Goal: Complete application form: Complete application form

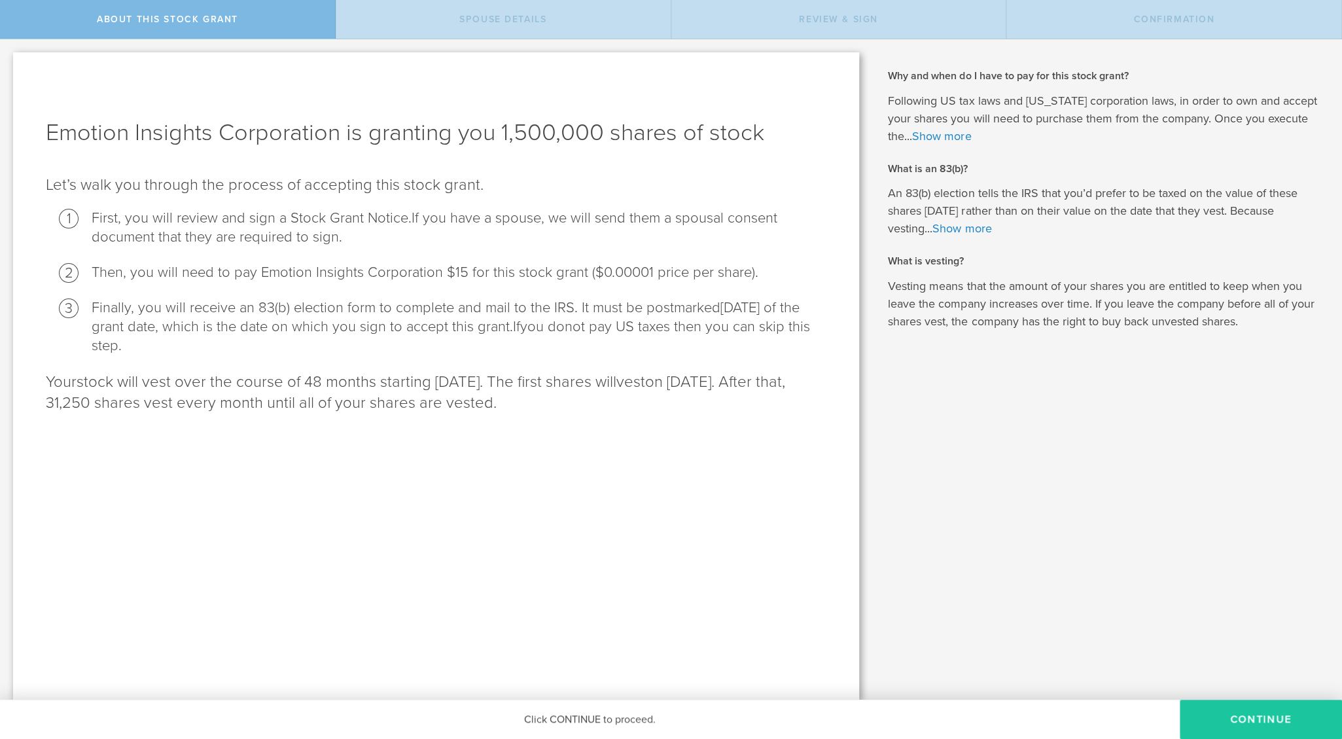
click at [1266, 721] on button "CONTINUE" at bounding box center [1261, 719] width 162 height 39
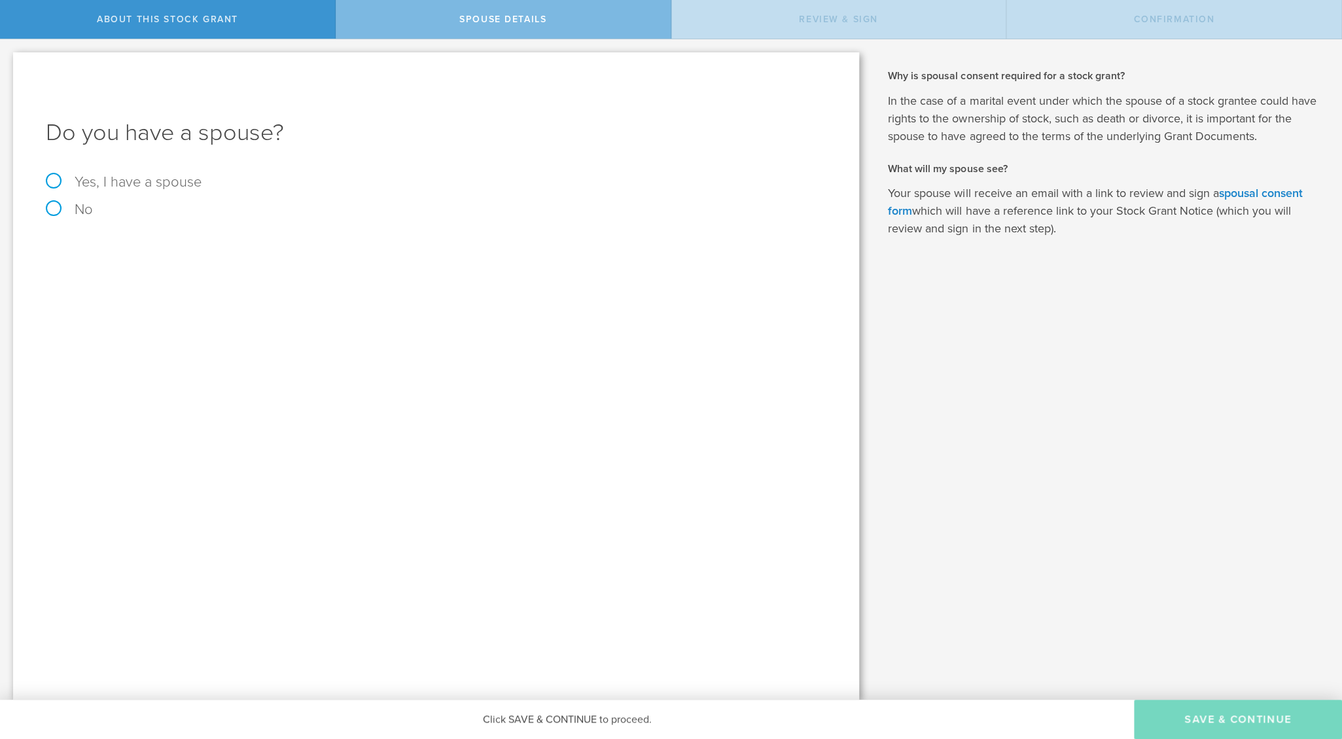
click at [58, 181] on label "Yes, I have a spouse" at bounding box center [436, 182] width 781 height 14
click at [9, 60] on input "Yes, I have a spouse" at bounding box center [4, 49] width 9 height 21
radio input "true"
click at [163, 283] on input "text" at bounding box center [482, 288] width 676 height 20
type input "[PERSON_NAME]"
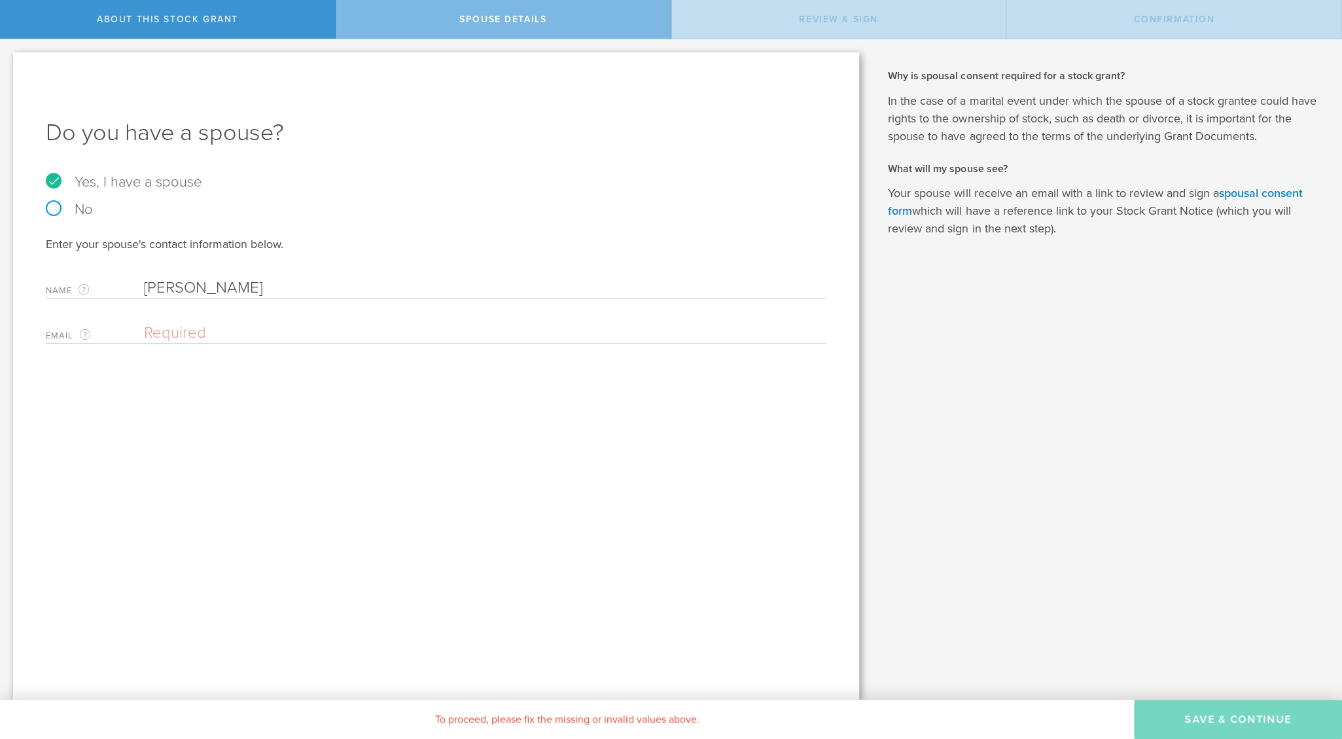
click at [189, 335] on input "email" at bounding box center [482, 333] width 676 height 20
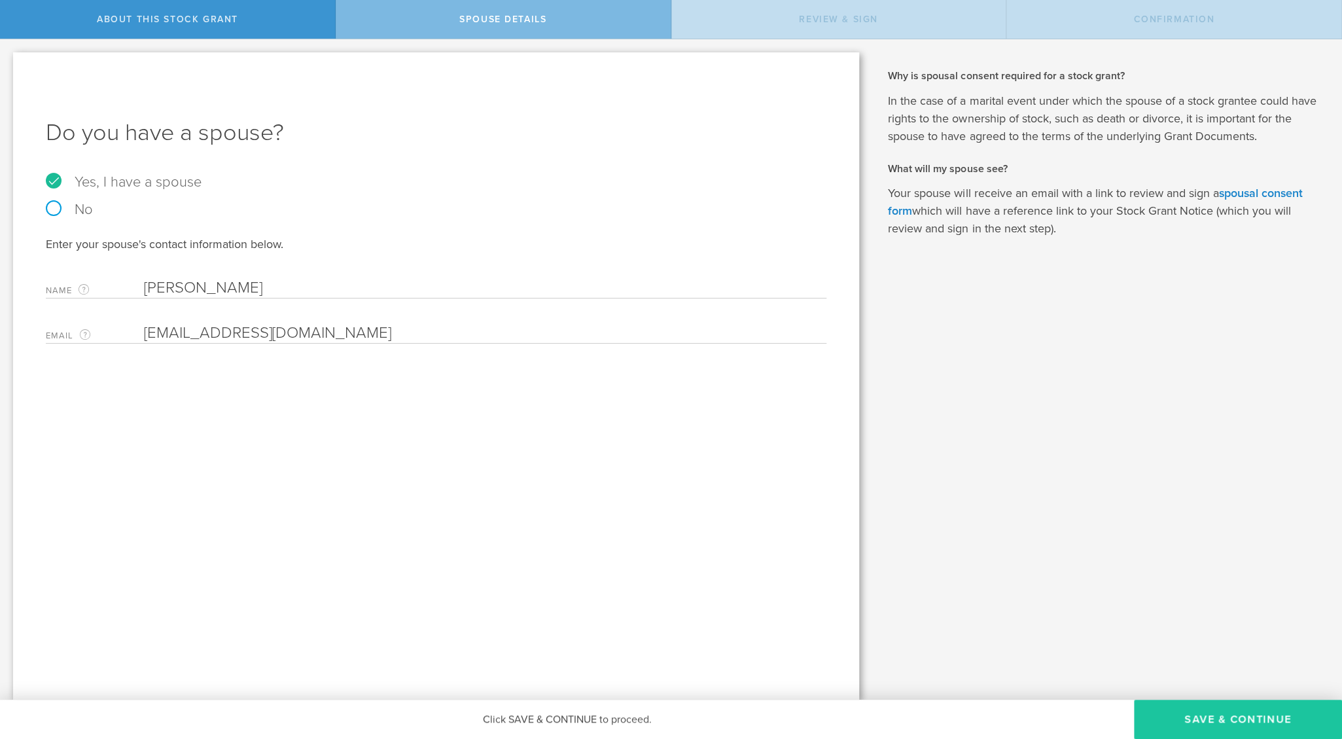
type input "[EMAIL_ADDRESS][DOMAIN_NAME]"
click at [1222, 716] on button "Save & Continue" at bounding box center [1238, 719] width 208 height 39
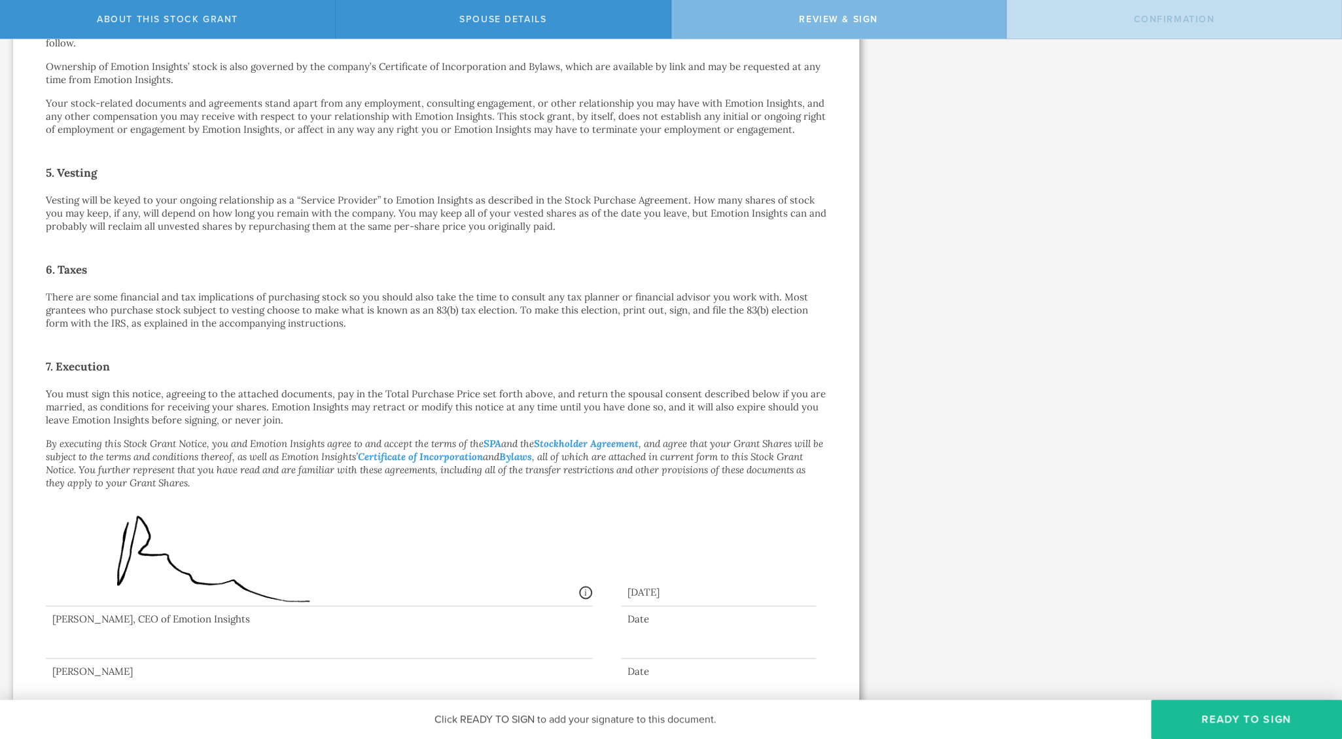
scroll to position [675, 0]
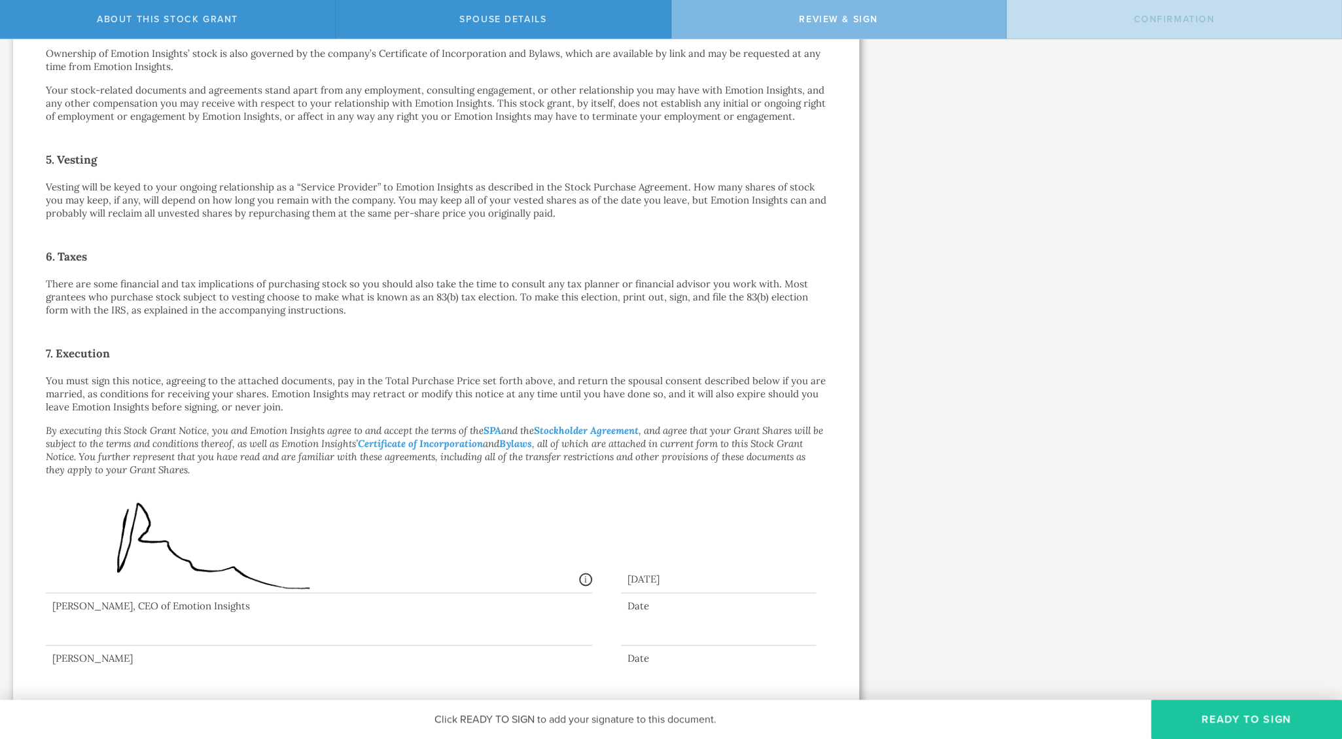
click at [1228, 717] on button "Ready to Sign" at bounding box center [1246, 719] width 191 height 39
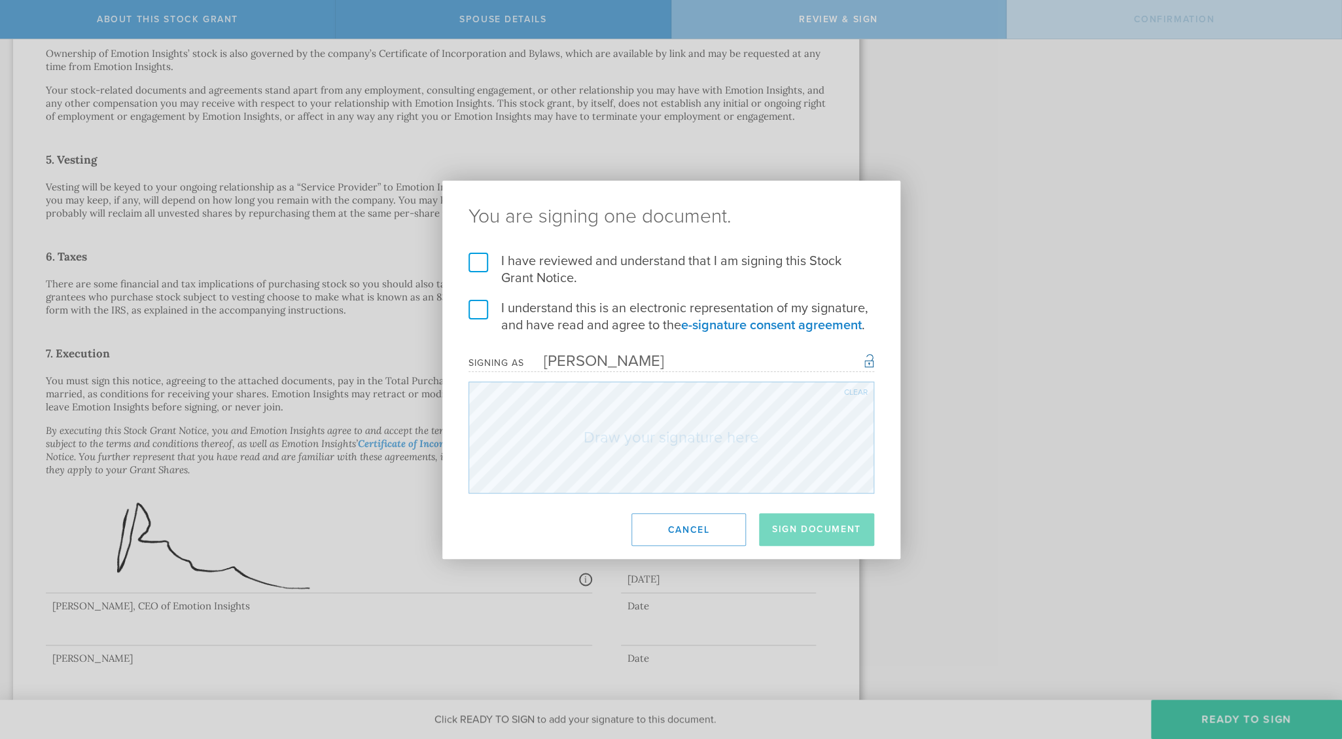
drag, startPoint x: 481, startPoint y: 262, endPoint x: 489, endPoint y: 266, distance: 9.7
click at [481, 262] on label "I have reviewed and understand that I am signing this Stock Grant Notice." at bounding box center [672, 270] width 406 height 34
click at [0, 0] on input "I have reviewed and understand that I am signing this Stock Grant Notice." at bounding box center [0, 0] width 0 height 0
click at [480, 307] on label "I understand this is an electronic representation of my signature, and have rea…" at bounding box center [672, 317] width 406 height 34
click at [0, 0] on input "I understand this is an electronic representation of my signature, and have rea…" at bounding box center [0, 0] width 0 height 0
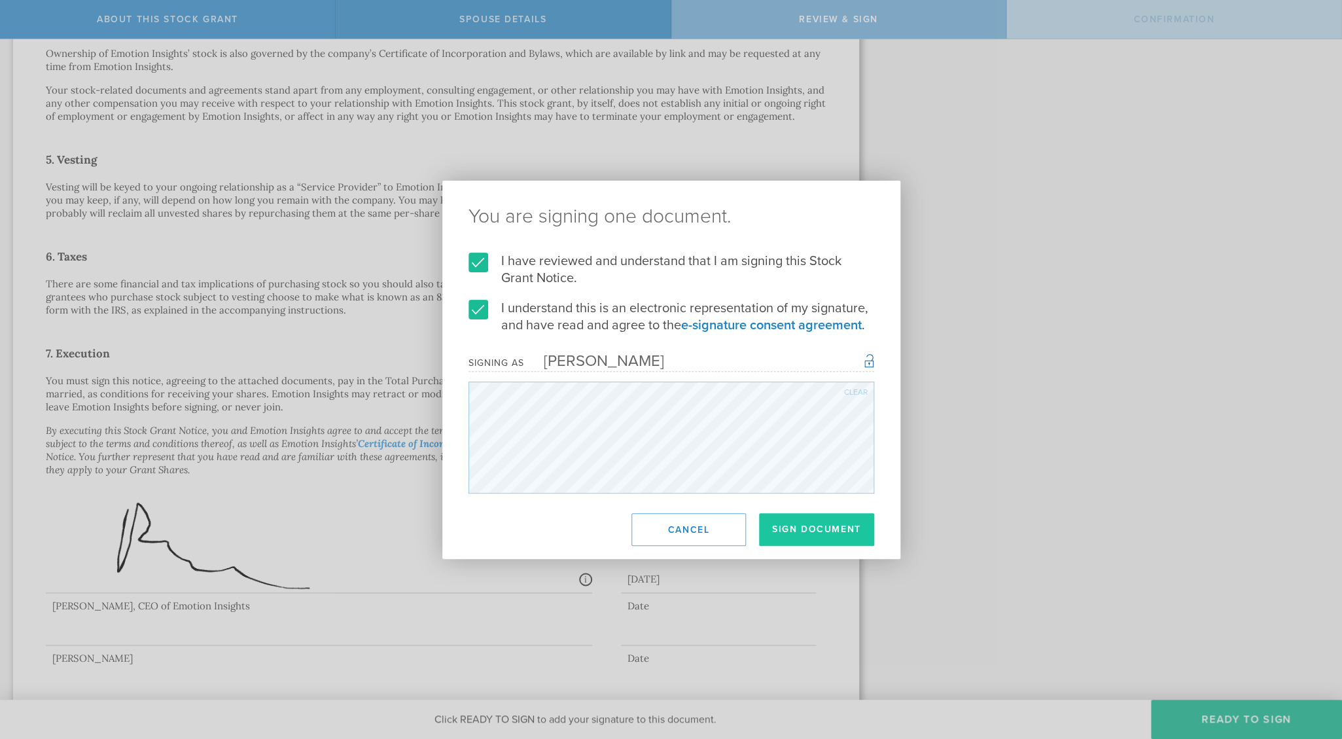
click at [834, 535] on button "Sign Document" at bounding box center [816, 529] width 115 height 33
drag, startPoint x: 572, startPoint y: 516, endPoint x: 609, endPoint y: 520, distance: 36.8
click at [572, 517] on footer "Sign Document Cancel" at bounding box center [671, 529] width 458 height 59
click at [785, 314] on label "I understand this is an electronic representation of my signature, and have rea…" at bounding box center [672, 317] width 406 height 34
click at [0, 0] on input "I understand this is an electronic representation of my signature, and have rea…" at bounding box center [0, 0] width 0 height 0
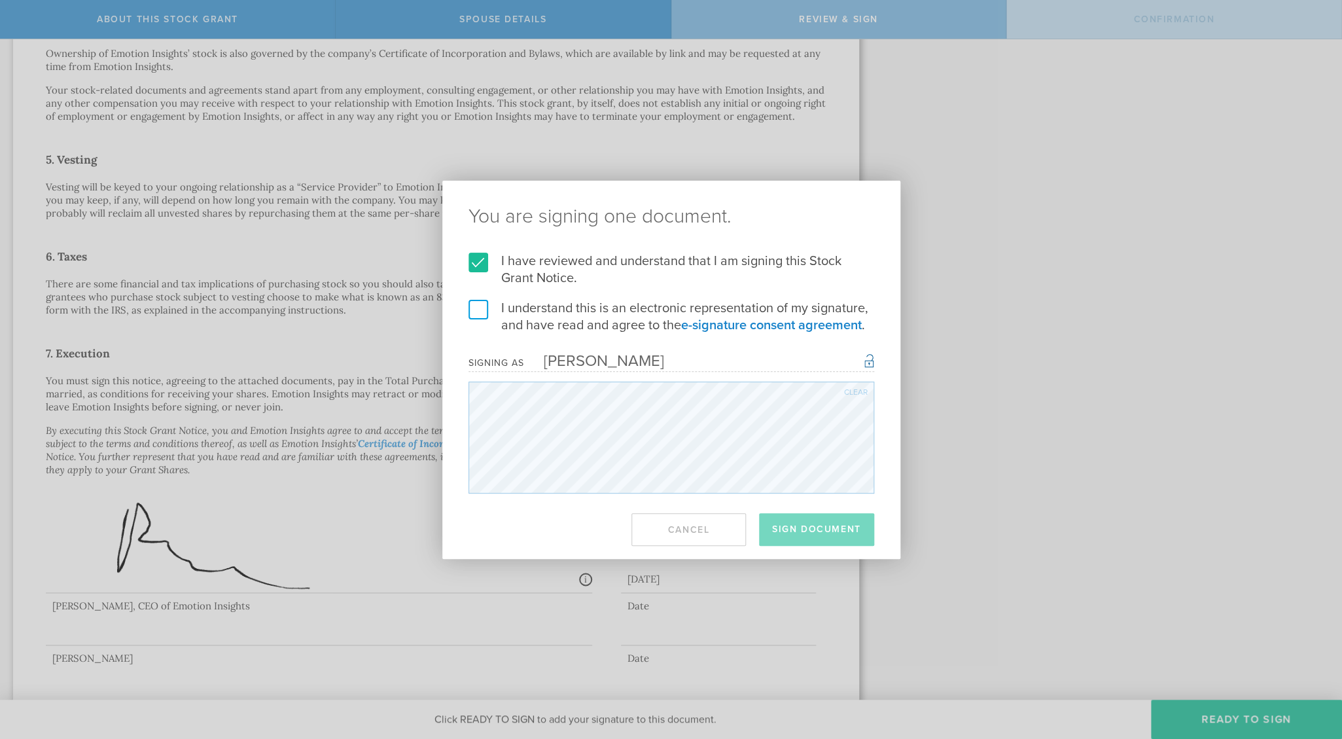
click at [479, 311] on label "I understand this is an electronic representation of my signature, and have rea…" at bounding box center [672, 317] width 406 height 34
click at [0, 0] on input "I understand this is an electronic representation of my signature, and have rea…" at bounding box center [0, 0] width 0 height 0
click at [560, 512] on footer "Sign Document Cancel" at bounding box center [671, 529] width 458 height 59
click at [855, 391] on div "Clear" at bounding box center [856, 392] width 24 height 8
click at [573, 426] on scribble at bounding box center [672, 438] width 406 height 112
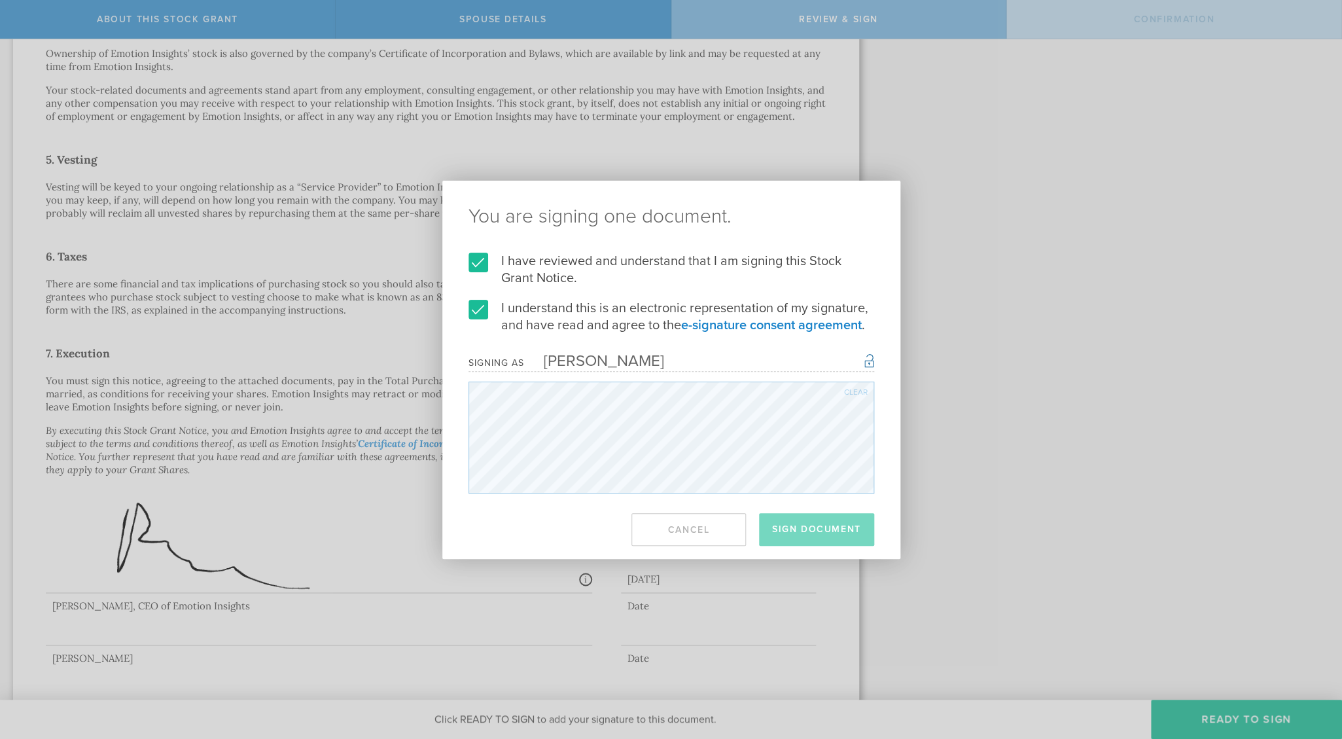
drag, startPoint x: 501, startPoint y: 493, endPoint x: 875, endPoint y: 442, distance: 377.8
click at [917, 456] on div "You are signing one document. I have reviewed and understand that I am signing …" at bounding box center [671, 369] width 1342 height 739
click at [211, 548] on div "You are signing one document. I have reviewed and understand that I am signing …" at bounding box center [671, 369] width 1342 height 739
click at [853, 393] on div "Clear" at bounding box center [856, 392] width 24 height 8
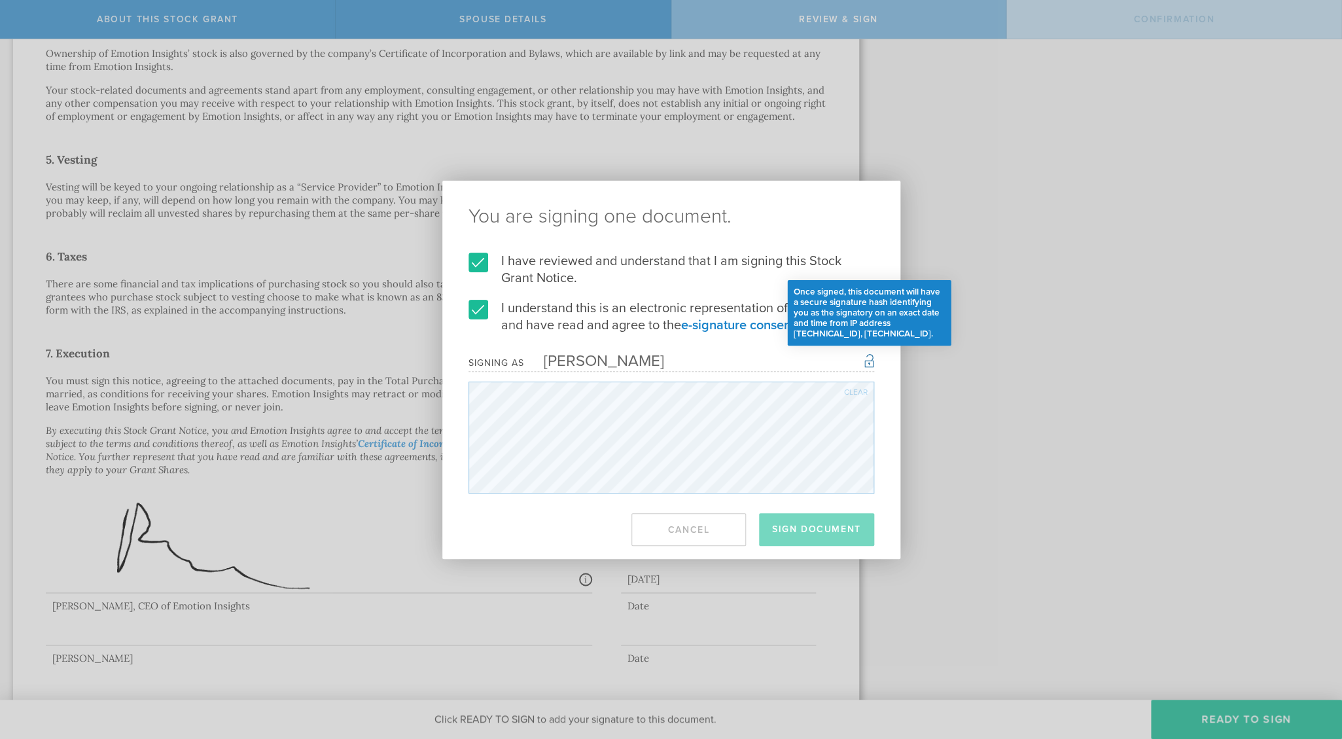
click at [866, 362] on div "Once signed, this document will have a secure signature hash identifying you as…" at bounding box center [869, 360] width 10 height 16
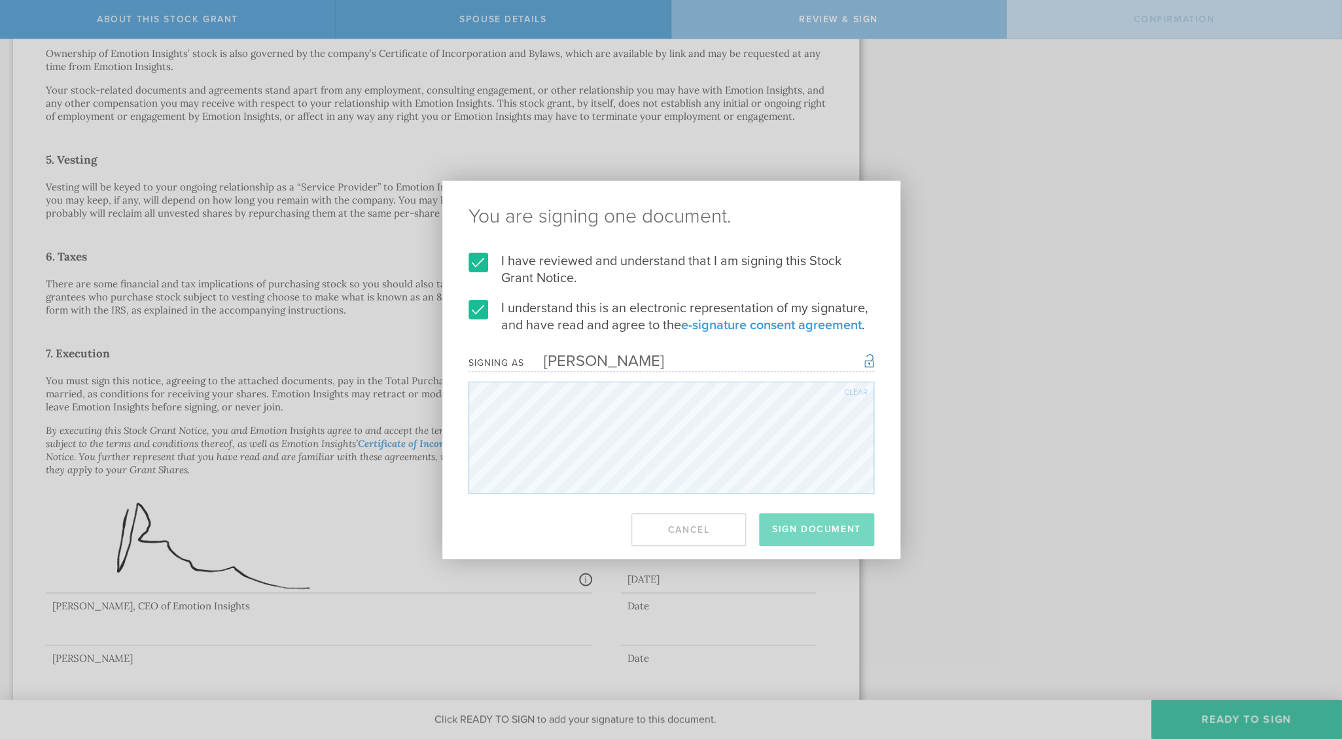
click at [734, 326] on link "e-signature consent agreement" at bounding box center [771, 325] width 181 height 16
click at [1080, 255] on div "You are signing one document. I have reviewed and understand that I am signing …" at bounding box center [671, 369] width 1342 height 739
click at [1080, 254] on div "You are signing one document. I have reviewed and understand that I am signing …" at bounding box center [671, 369] width 1342 height 739
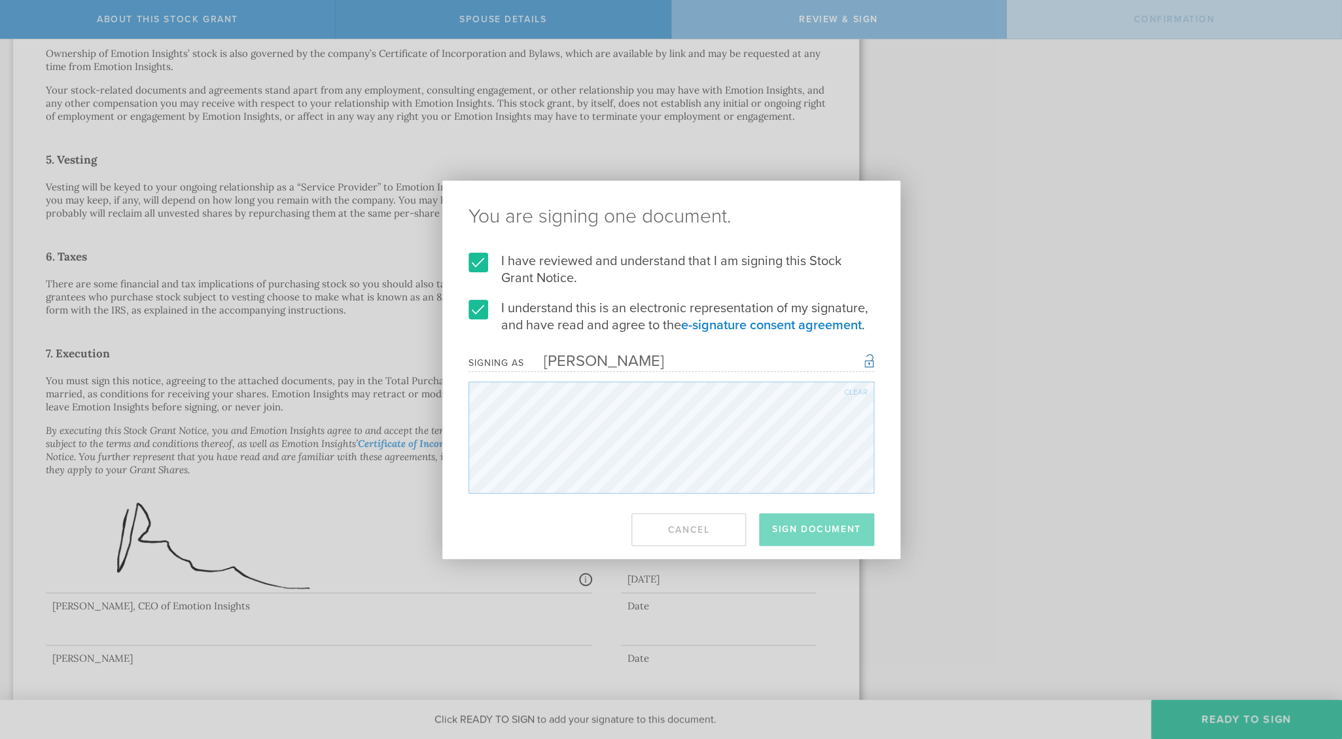
click at [858, 391] on div "Clear" at bounding box center [856, 392] width 24 height 8
click at [657, 207] on ng-pluralize "You are signing one document." at bounding box center [672, 217] width 406 height 20
drag, startPoint x: 1033, startPoint y: 205, endPoint x: 1008, endPoint y: 212, distance: 25.9
click at [1033, 205] on div "You are signing one document. I have reviewed and understand that I am signing …" at bounding box center [671, 369] width 1342 height 739
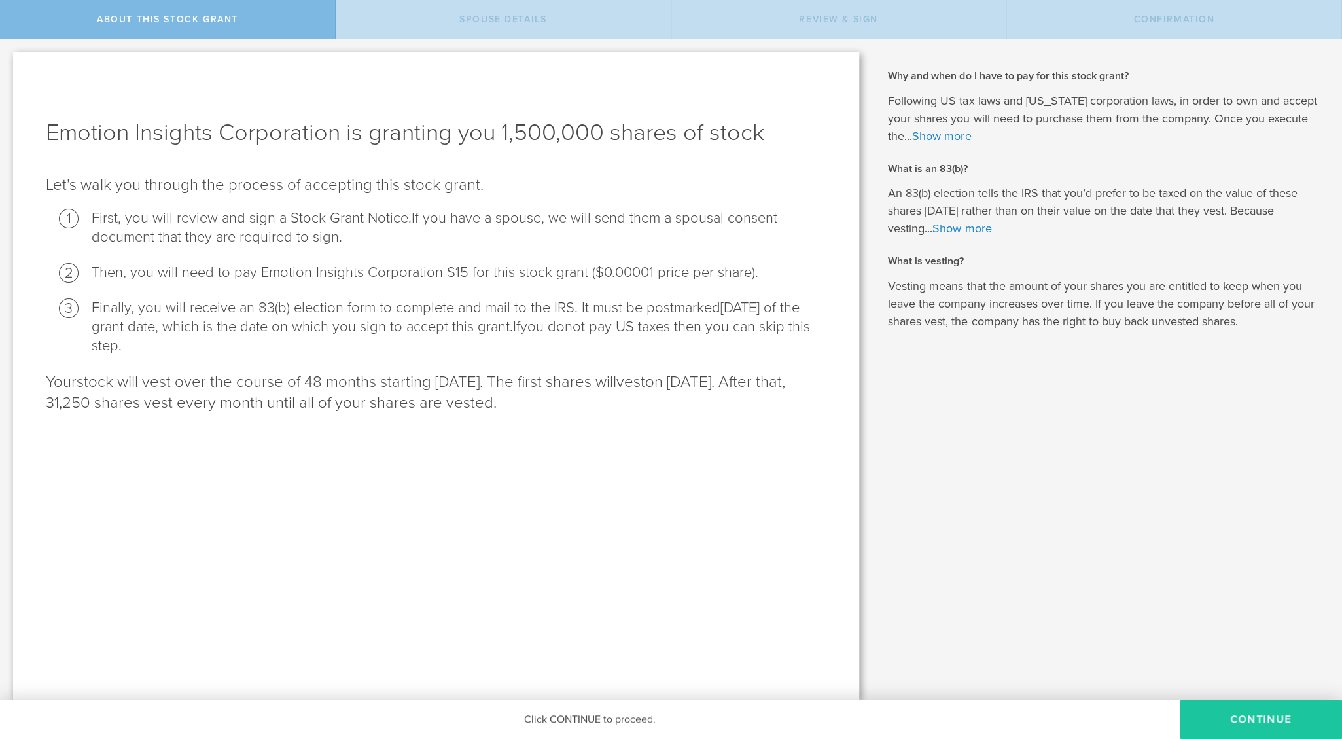
click at [1272, 716] on button "CONTINUE" at bounding box center [1261, 719] width 162 height 39
radio input "true"
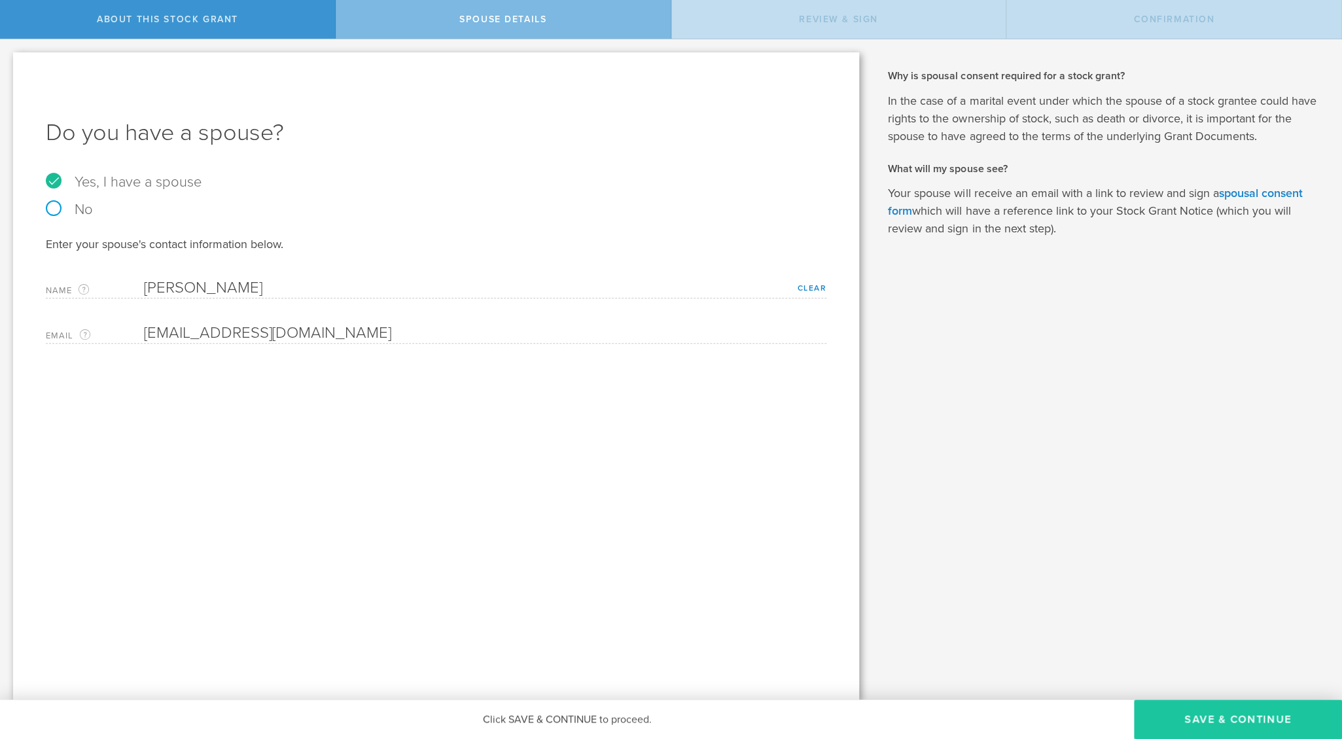
click at [1247, 719] on button "Save & Continue" at bounding box center [1238, 719] width 208 height 39
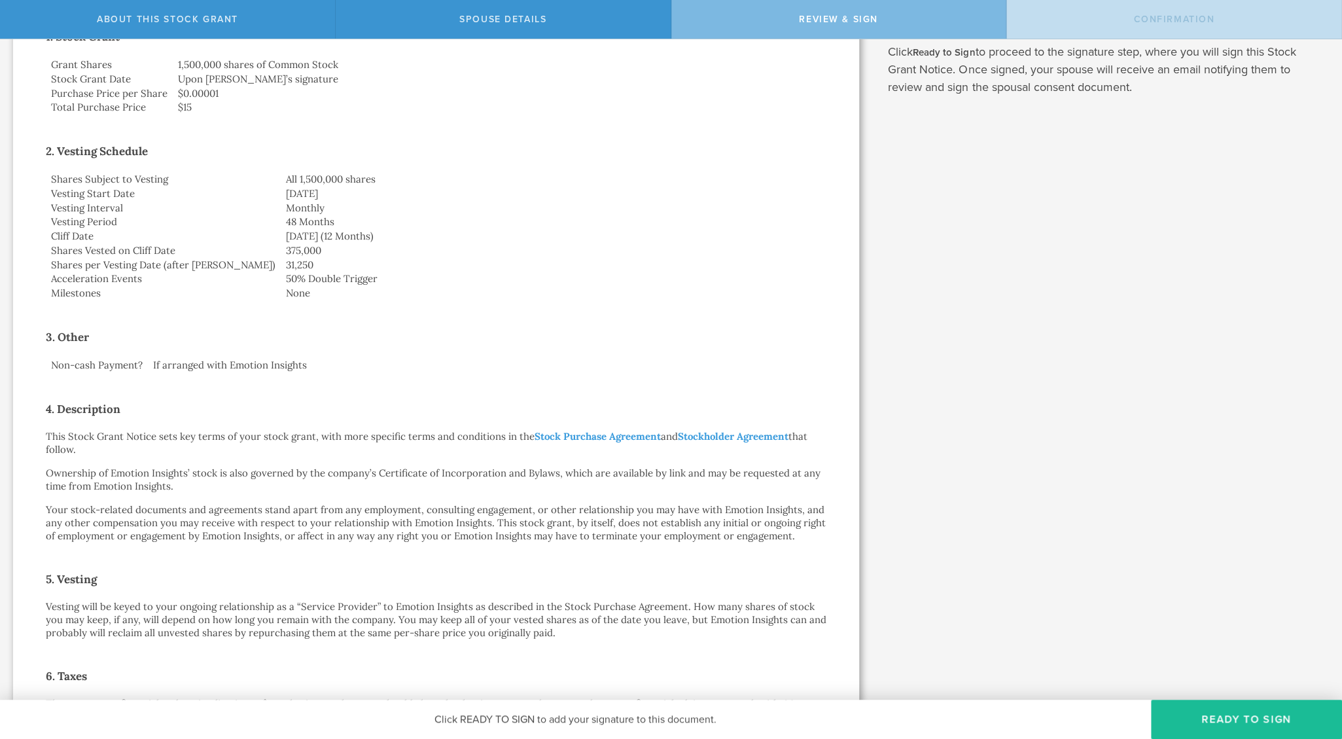
scroll to position [675, 0]
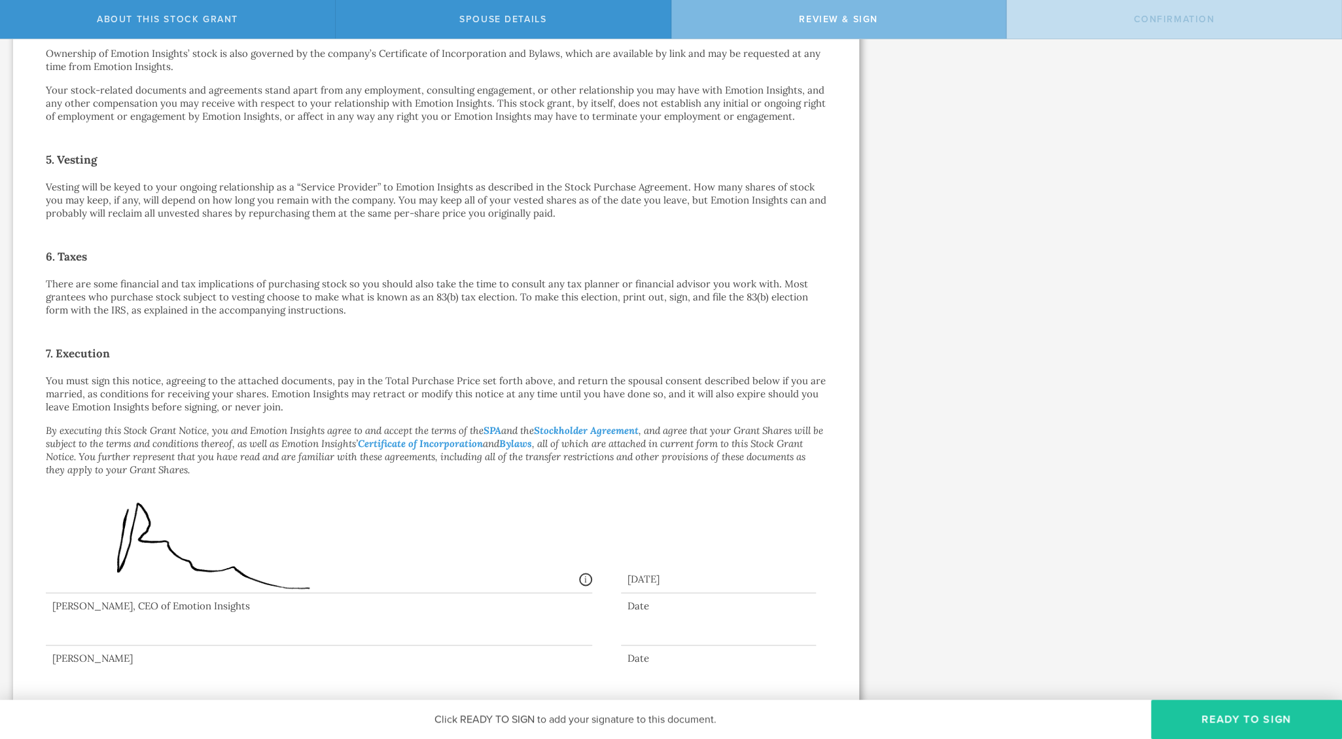
click at [1245, 726] on button "Ready to Sign" at bounding box center [1246, 719] width 191 height 39
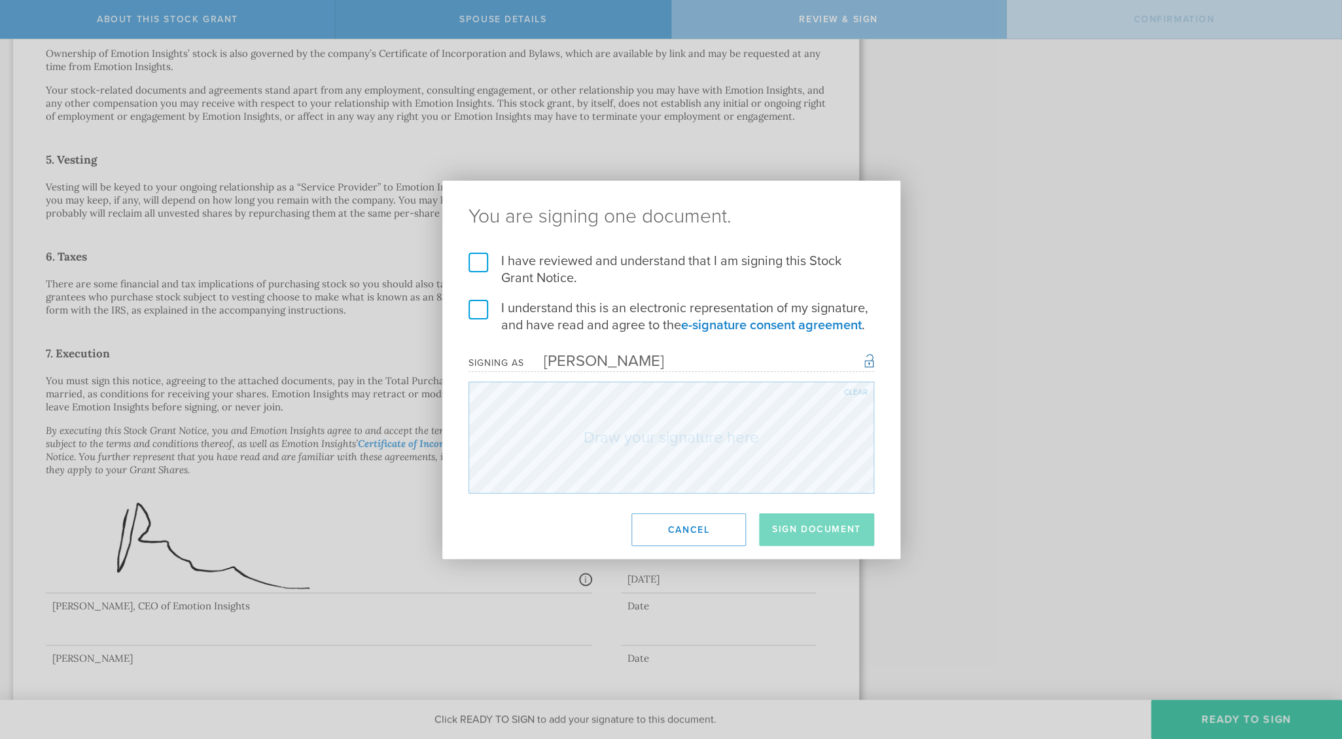
click at [484, 262] on label "I have reviewed and understand that I am signing this Stock Grant Notice." at bounding box center [672, 270] width 406 height 34
click at [0, 0] on input "I have reviewed and understand that I am signing this Stock Grant Notice." at bounding box center [0, 0] width 0 height 0
drag, startPoint x: 481, startPoint y: 307, endPoint x: 503, endPoint y: 312, distance: 22.2
click at [482, 306] on label "I understand this is an electronic representation of my signature, and have rea…" at bounding box center [672, 317] width 406 height 34
click at [474, 308] on label "I understand this is an electronic representation of my signature, and have rea…" at bounding box center [672, 317] width 406 height 34
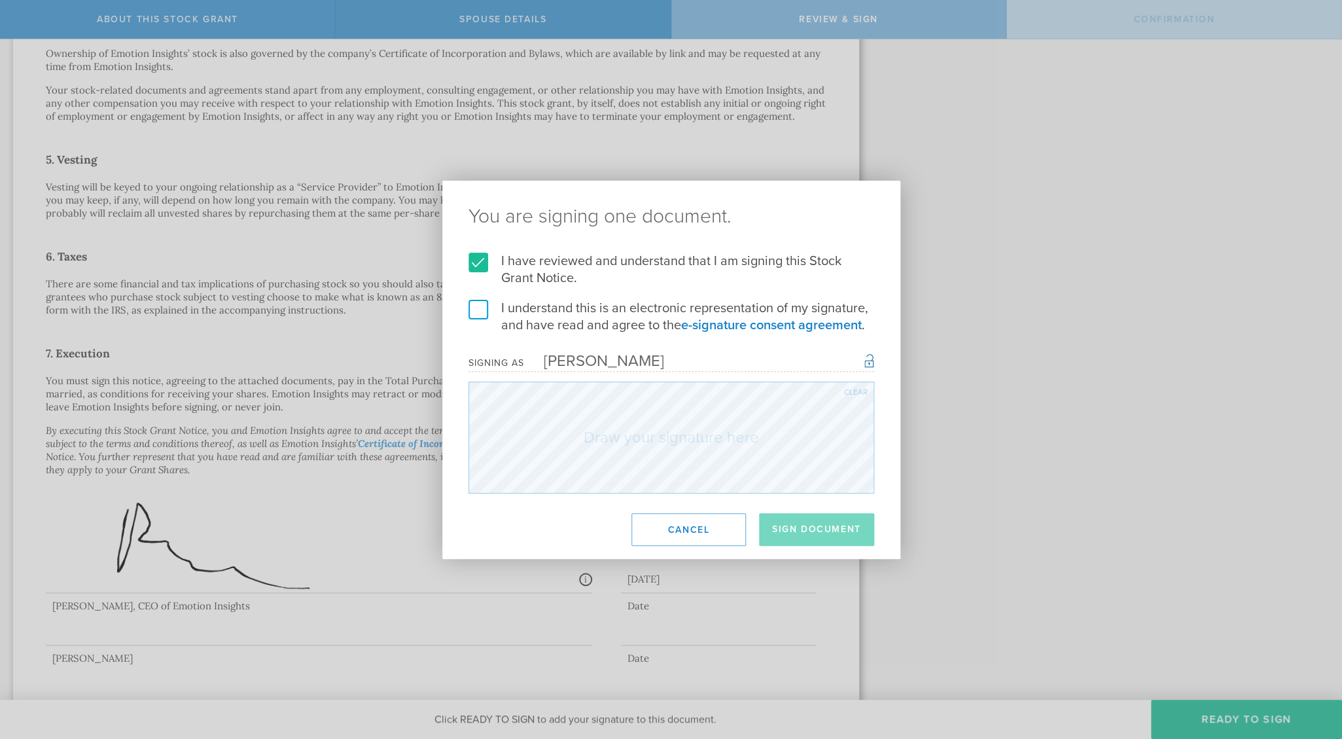
click at [0, 0] on input "I understand this is an electronic representation of my signature, and have rea…" at bounding box center [0, 0] width 0 height 0
click at [891, 444] on div "I have reviewed and understand that I am signing this Stock Grant Notice. I und…" at bounding box center [671, 373] width 458 height 241
click at [827, 533] on button "Sign Document" at bounding box center [816, 529] width 115 height 33
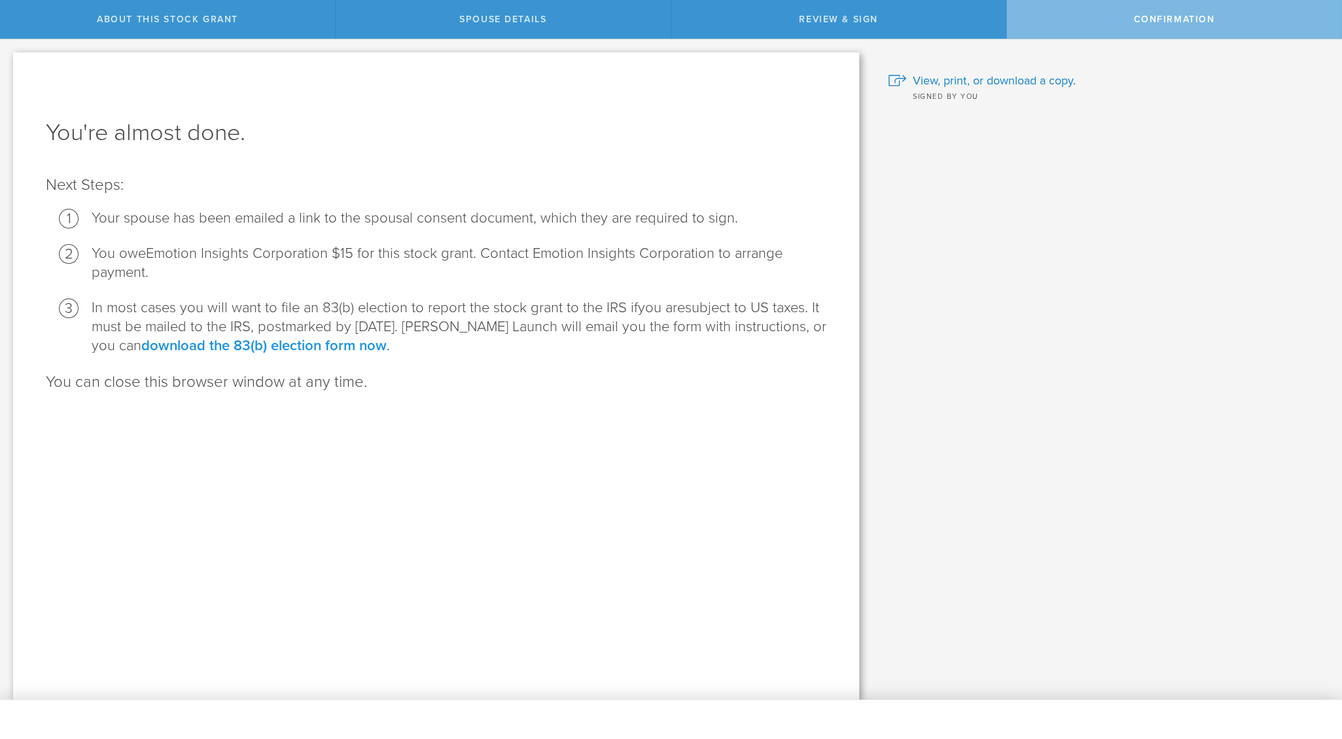
click at [274, 345] on link "download the 83(b) election form now" at bounding box center [263, 345] width 245 height 17
click at [996, 79] on span "View, print, or download a copy." at bounding box center [994, 80] width 162 height 17
